Goal: Task Accomplishment & Management: Manage account settings

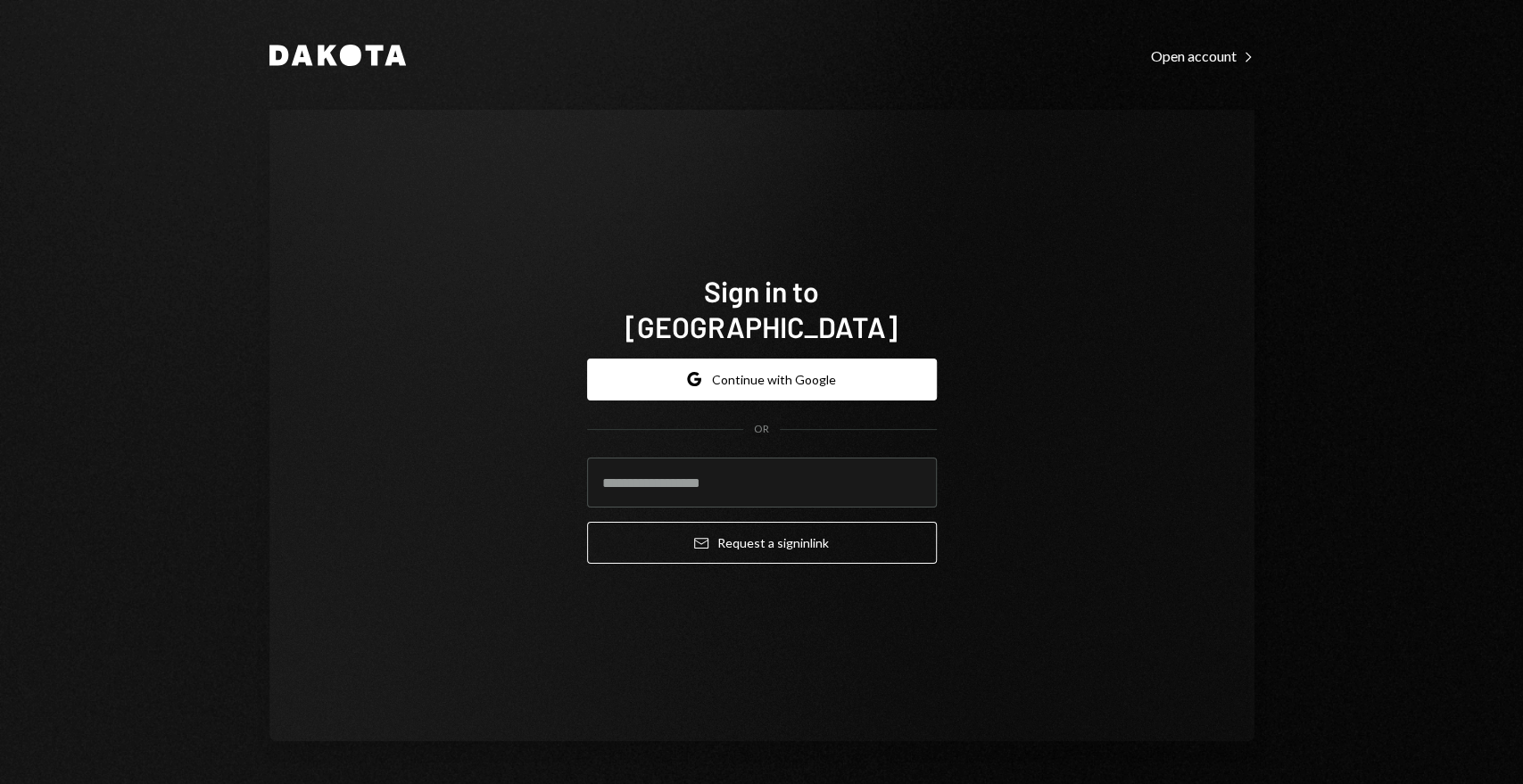
click at [0, 783] on com-1password-button at bounding box center [0, 784] width 0 height 0
type input "**********"
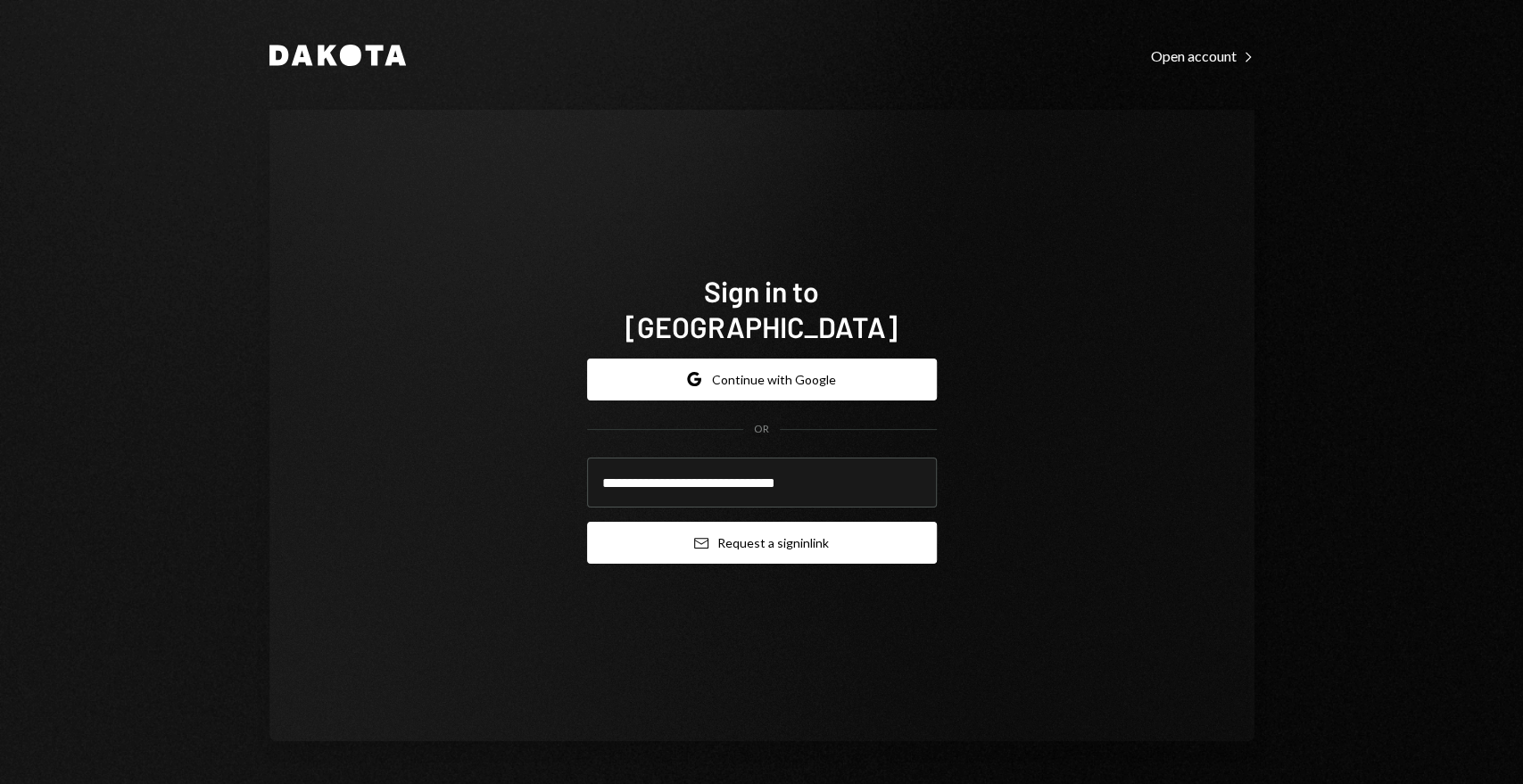
click at [705, 536] on icon "Email" at bounding box center [702, 543] width 15 height 15
